Goal: Communication & Community: Answer question/provide support

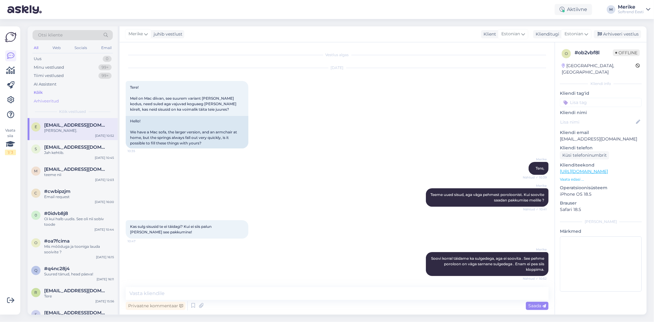
scroll to position [59, 0]
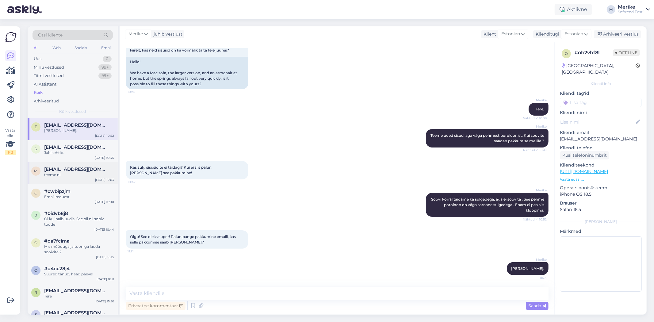
click at [60, 175] on div "teeme nii" at bounding box center [79, 175] width 70 height 6
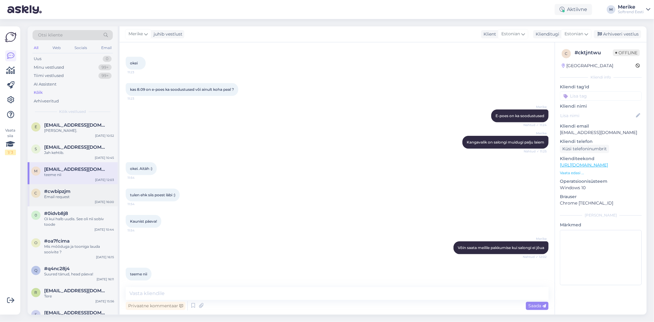
click at [64, 197] on div "Email request" at bounding box center [79, 197] width 70 height 6
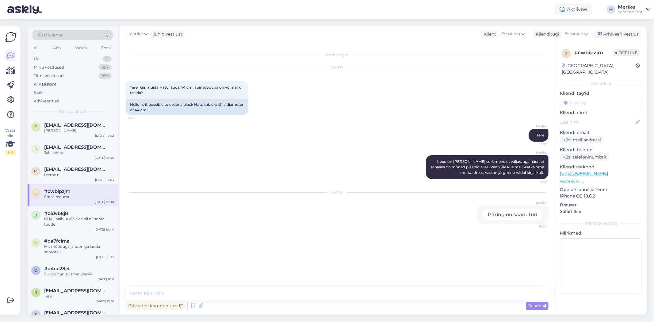
drag, startPoint x: 70, startPoint y: 218, endPoint x: 106, endPoint y: 196, distance: 42.1
click at [70, 217] on div "Oi kui halb uudis. See oli nii sobiv toode" at bounding box center [79, 221] width 70 height 11
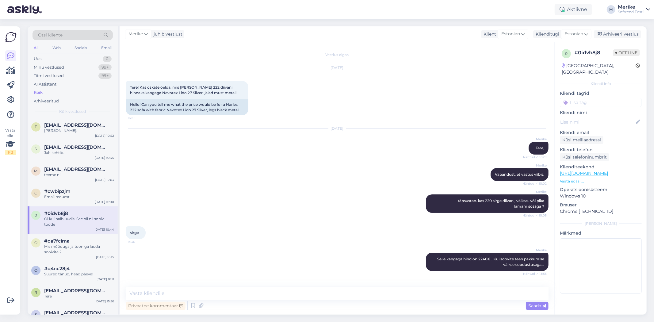
scroll to position [365, 0]
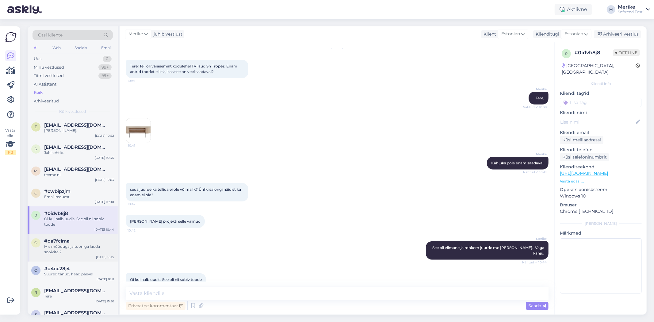
click at [71, 246] on div "Mis mõõduga ja tooniga lauda sooivite ?" at bounding box center [79, 249] width 70 height 11
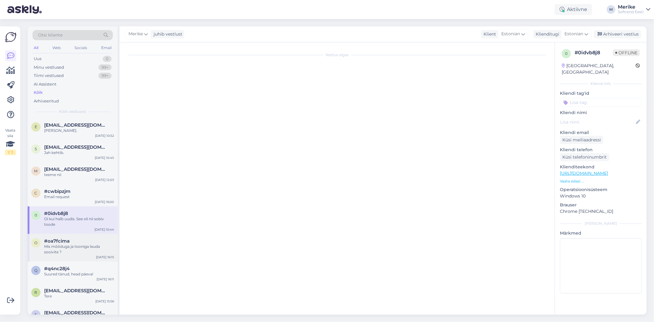
scroll to position [0, 0]
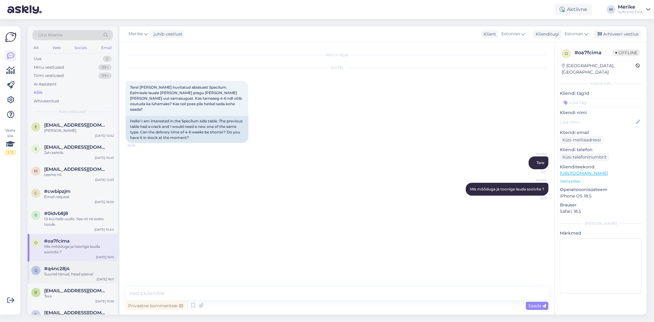
click at [74, 267] on div "#q4nc28j4" at bounding box center [79, 269] width 70 height 6
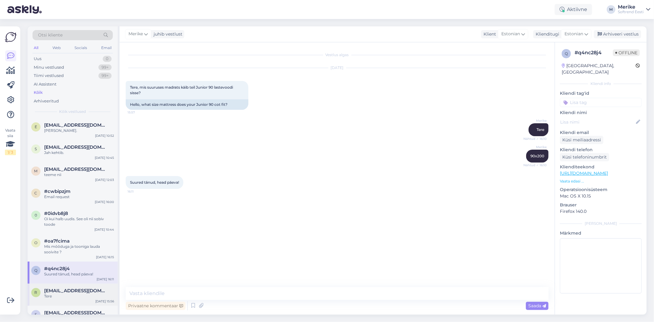
click at [59, 292] on span "[EMAIL_ADDRESS][DOMAIN_NAME]" at bounding box center [76, 291] width 64 height 6
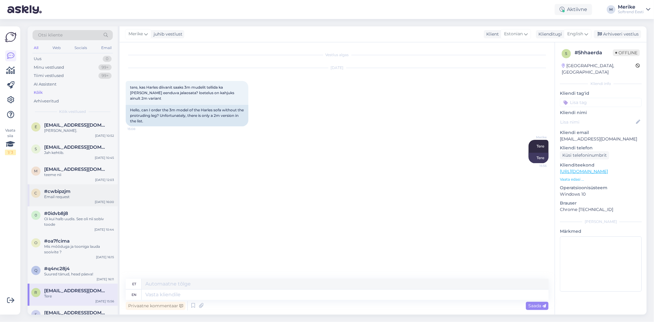
scroll to position [68, 0]
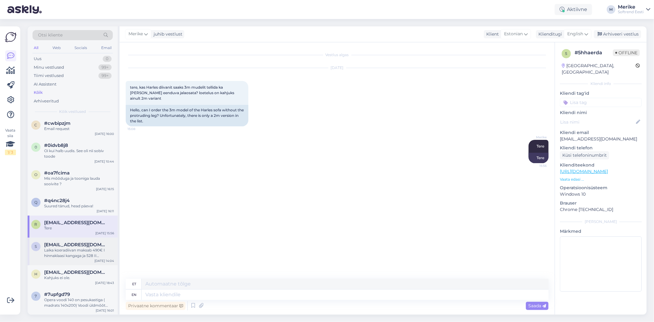
click at [69, 250] on div "Laika koeradiivan maksab 490€ I hinnaklaasi kangaga ja 528 II hinnaklassi kanga…" at bounding box center [79, 252] width 70 height 11
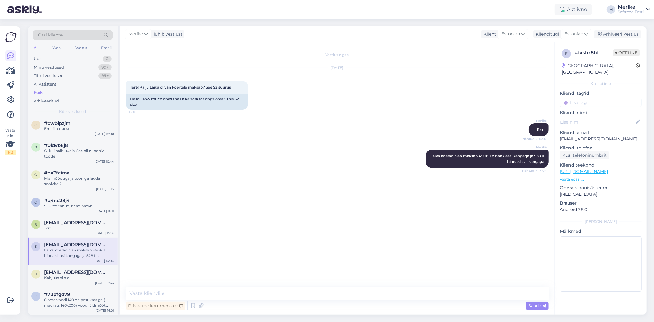
click at [68, 250] on div "Laika koeradiivan maksab 490€ I hinnaklaasi kangaga ja 528 II hinnaklassi kanga…" at bounding box center [79, 252] width 70 height 11
click at [71, 279] on div "Kahjuks ei ole." at bounding box center [79, 278] width 70 height 6
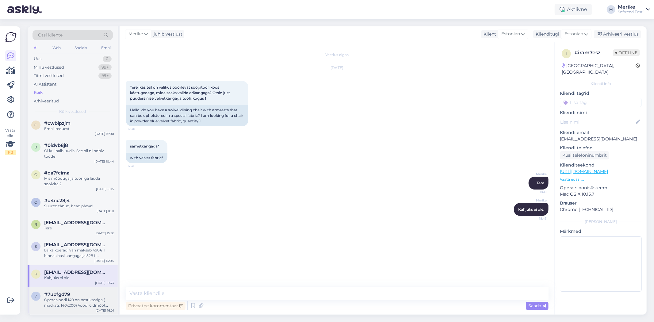
click at [66, 294] on span "#7upfgd79" at bounding box center [57, 295] width 26 height 6
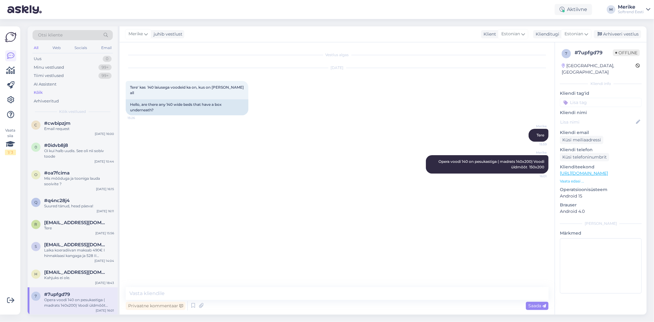
drag, startPoint x: 75, startPoint y: 298, endPoint x: 76, endPoint y: 293, distance: 5.2
click at [75, 298] on div "Opera voodi 140 on pesukastiga ( madrats 140x200) Voodi üldmõõt 150x200" at bounding box center [79, 302] width 70 height 11
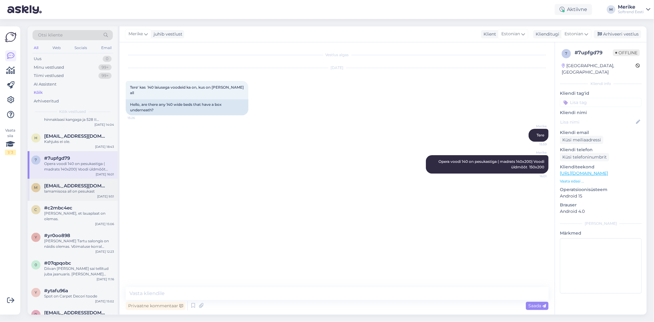
click at [71, 189] on div "lamamisosa all on pesukast" at bounding box center [79, 192] width 70 height 6
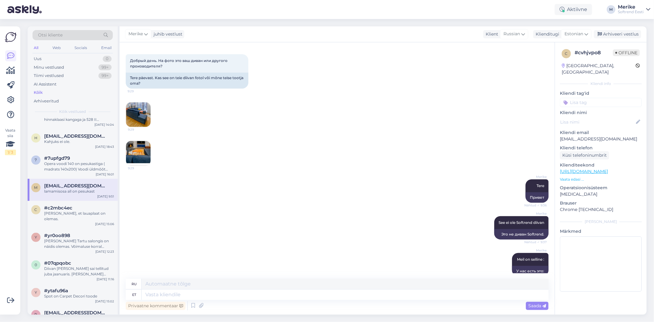
scroll to position [569, 0]
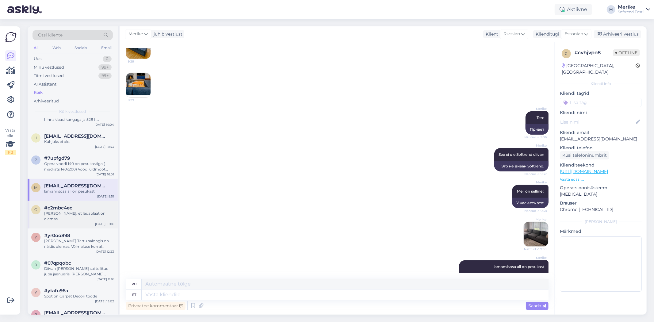
click at [53, 212] on div "[PERSON_NAME], et lauaplaat on olemas." at bounding box center [79, 216] width 70 height 11
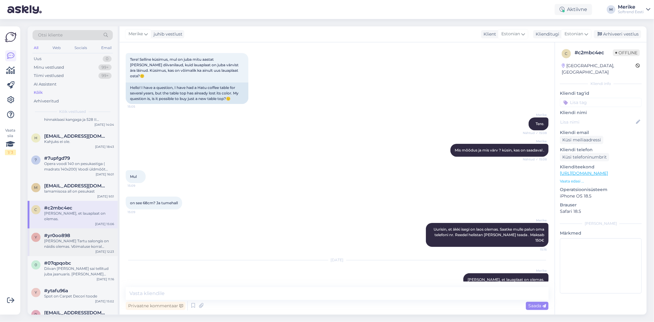
click at [63, 233] on span "#yr0oo898" at bounding box center [57, 236] width 26 height 6
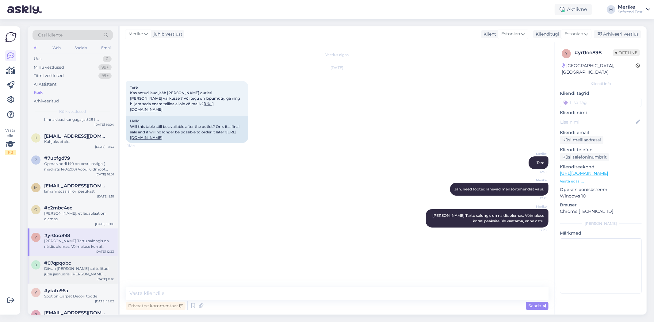
click at [58, 260] on span "#07qpqobc" at bounding box center [57, 263] width 27 height 6
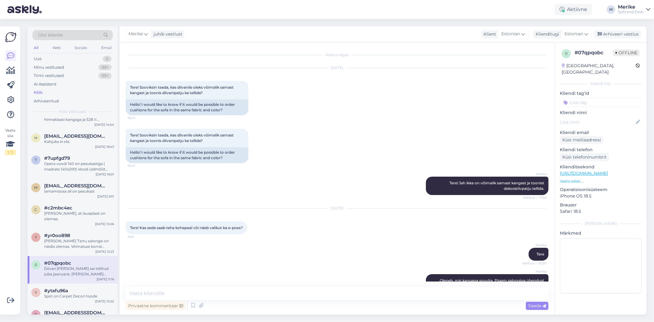
scroll to position [193, 0]
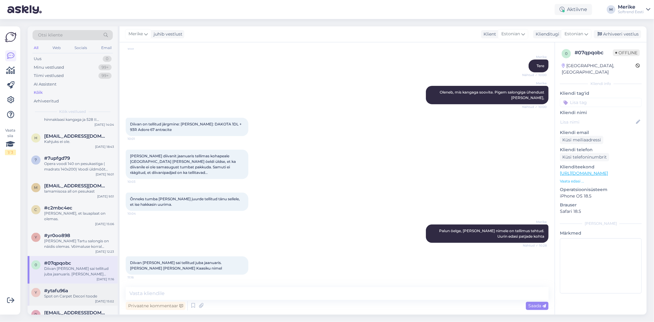
click at [75, 293] on div "Spot on Carpet Decori toode" at bounding box center [79, 296] width 70 height 6
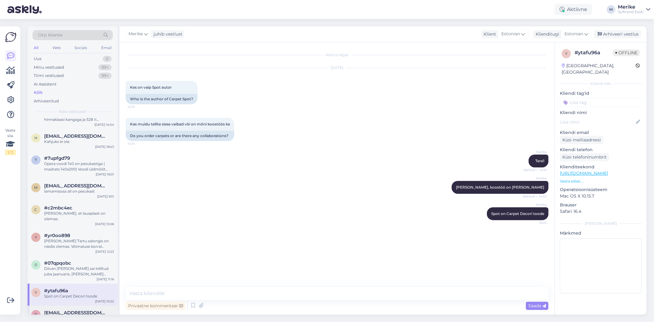
scroll to position [272, 0]
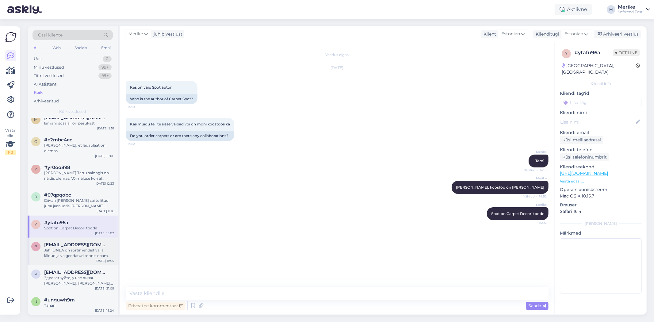
click at [74, 247] on div "Jah, LINEA on sortimendist välja läinud ja valgendatud toonis enam tellida kahj…" at bounding box center [79, 252] width 70 height 11
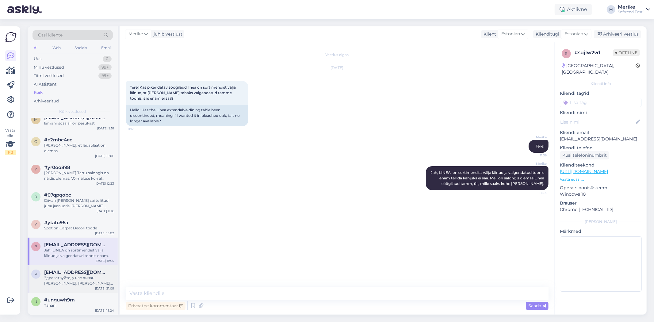
drag, startPoint x: 90, startPoint y: 277, endPoint x: 105, endPoint y: 261, distance: 22.8
click at [89, 277] on div "Здравствуйте, у нас диван [PERSON_NAME]. [PERSON_NAME] бы обновить обшивку и по…" at bounding box center [79, 280] width 70 height 11
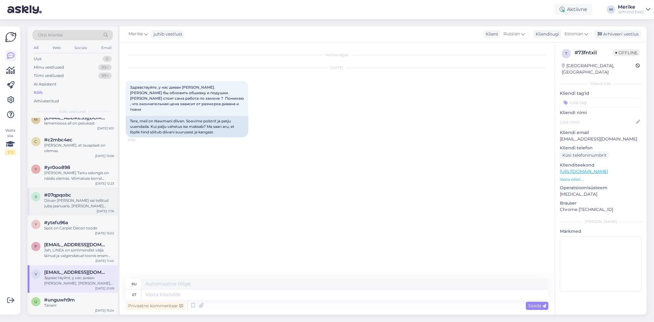
scroll to position [341, 0]
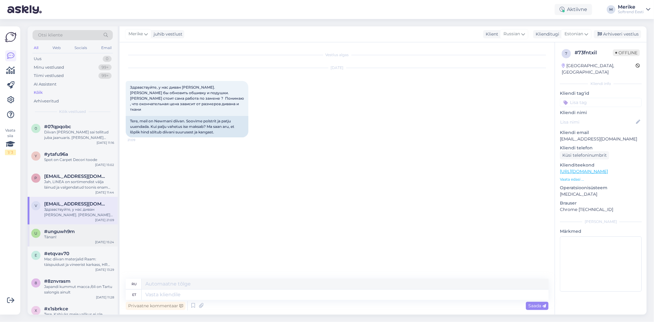
click at [69, 234] on div "Tänan!" at bounding box center [79, 237] width 70 height 6
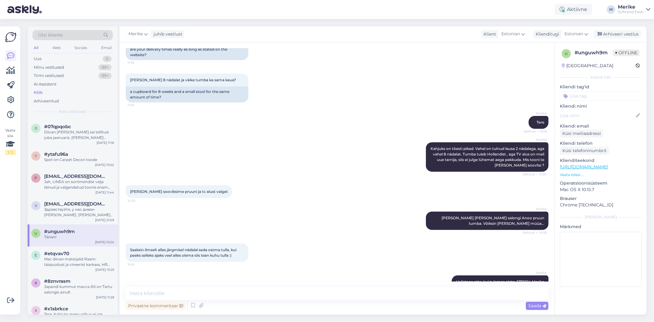
scroll to position [137, 0]
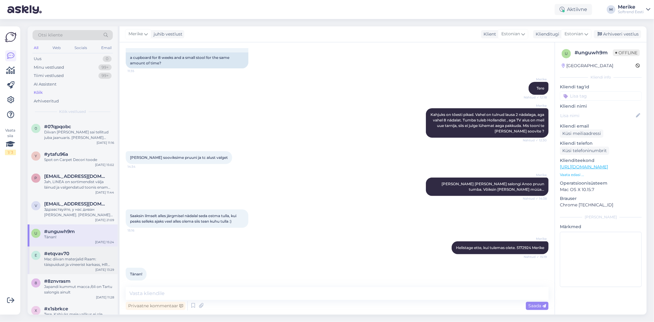
click at [74, 256] on div "Mac diivan materjalid Raam: täispuidust ja vineerist karkass, HR poroloon, siks…" at bounding box center [79, 261] width 70 height 11
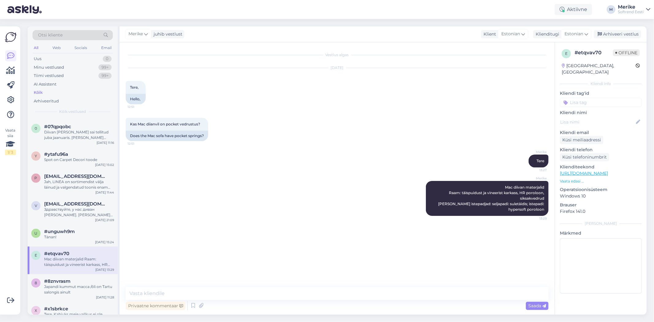
scroll to position [477, 0]
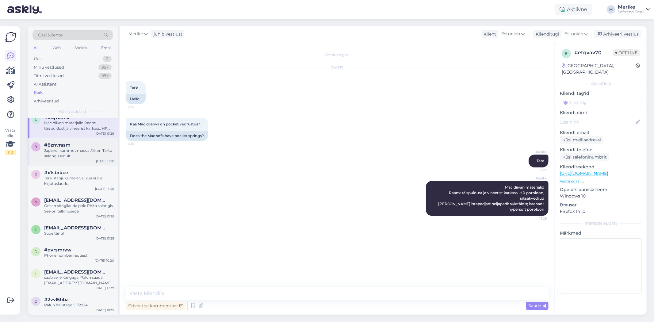
click at [60, 148] on div "Japandi kummut macca /õli on Tartu salongis ainult" at bounding box center [79, 153] width 70 height 11
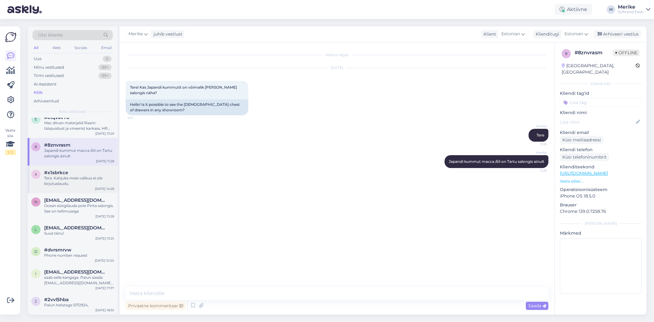
click at [60, 177] on div "Tere. Kahjuks meie valikus ei ole kirjutuslaudu." at bounding box center [79, 180] width 70 height 11
